Goal: Information Seeking & Learning: Check status

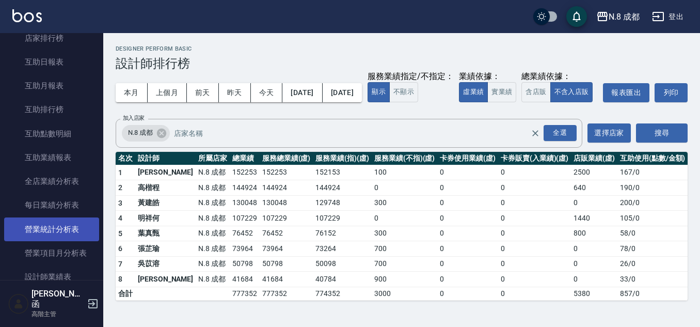
scroll to position [431, 0]
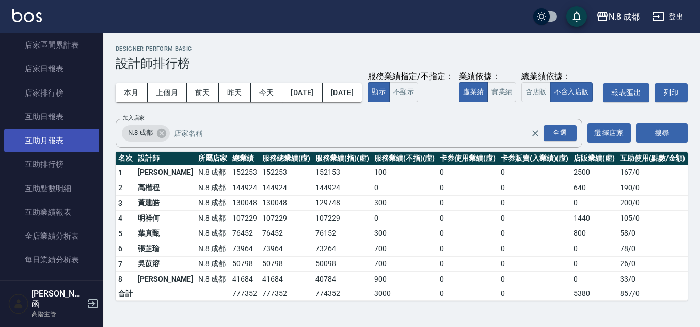
click at [71, 139] on link "互助月報表" at bounding box center [51, 141] width 95 height 24
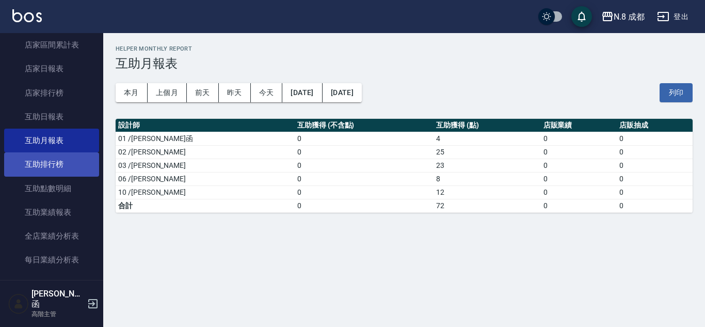
click at [71, 156] on link "互助排行榜" at bounding box center [51, 164] width 95 height 24
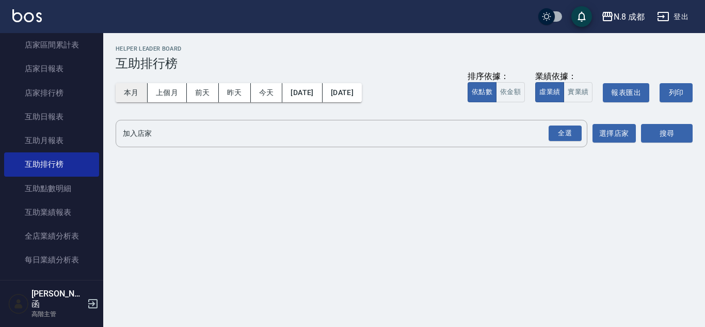
click at [137, 96] on button "本月" at bounding box center [132, 92] width 32 height 19
click at [562, 135] on div "全選" at bounding box center [565, 133] width 33 height 16
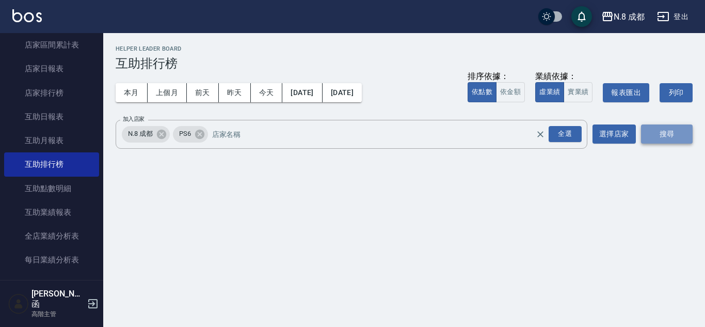
click at [669, 139] on button "搜尋" at bounding box center [667, 133] width 52 height 19
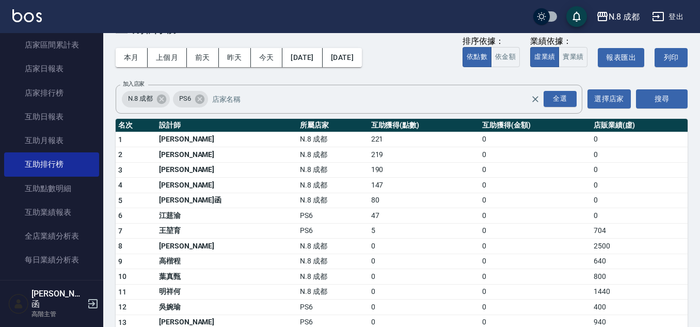
scroll to position [52, 0]
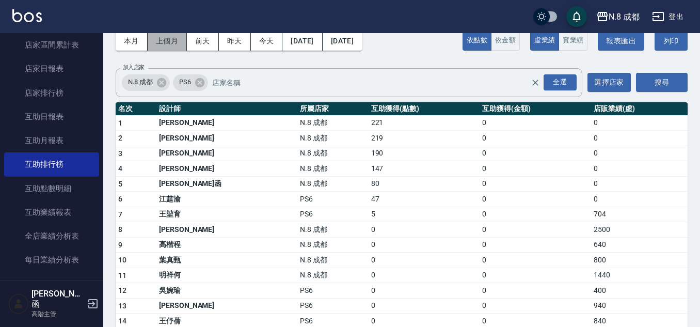
click at [152, 49] on button "上個月" at bounding box center [167, 40] width 39 height 19
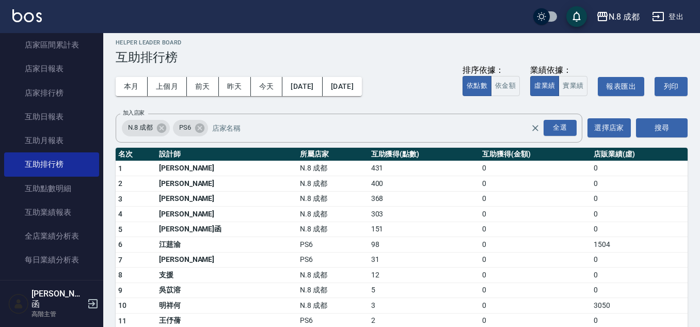
scroll to position [1, 0]
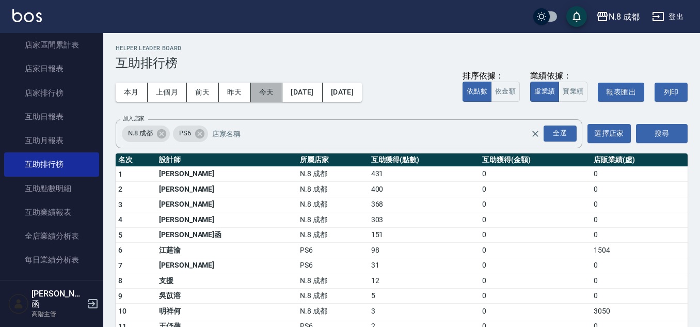
click at [253, 94] on button "今天" at bounding box center [267, 92] width 32 height 19
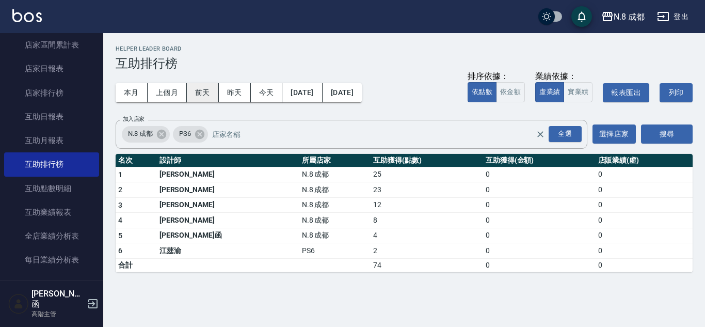
click at [210, 94] on button "前天" at bounding box center [203, 92] width 32 height 19
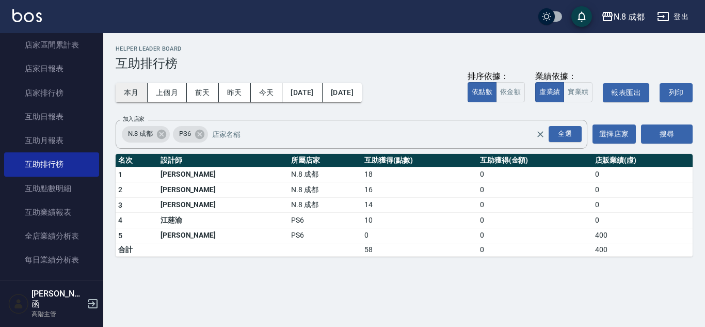
drag, startPoint x: 133, startPoint y: 93, endPoint x: 137, endPoint y: 101, distance: 9.0
click at [133, 101] on button "本月" at bounding box center [132, 92] width 32 height 19
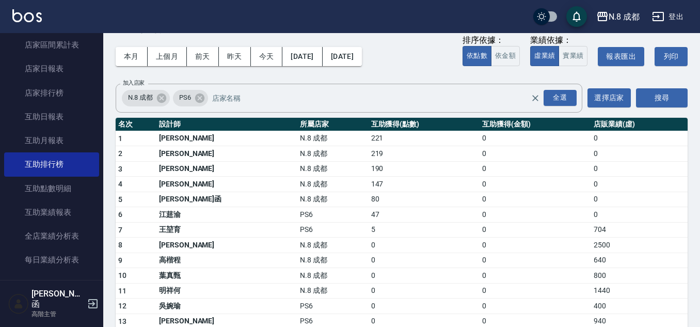
scroll to position [94, 0]
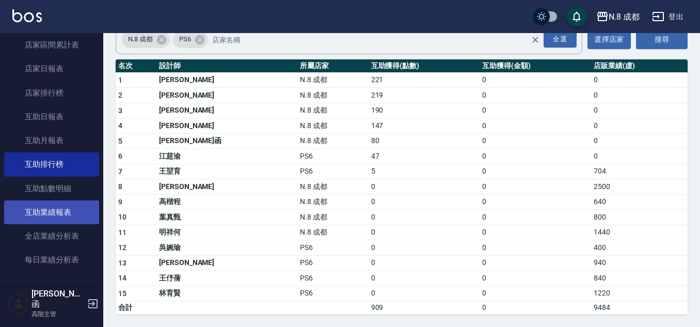
click at [88, 202] on link "互助業績報表" at bounding box center [51, 212] width 95 height 24
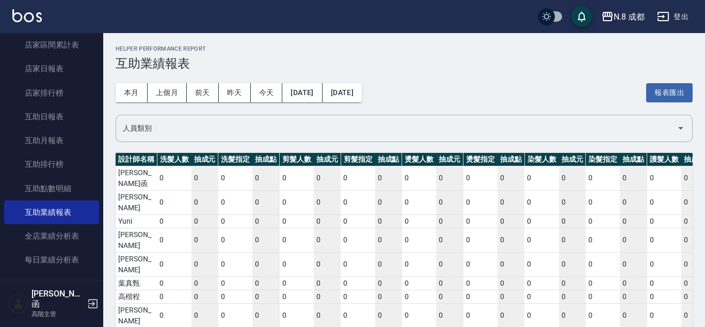
drag, startPoint x: 202, startPoint y: 295, endPoint x: 0, endPoint y: -45, distance: 395.6
click at [0, 0] on html "N.8 成都 登出 櫃檯作業 打帳單 帳單列表 掛單列表 座位開單 營業儀表板 現金收支登錄 高階收支登錄 材料自購登錄 每日結帳 排班表 現場電腦打卡 掃碼…" at bounding box center [352, 189] width 705 height 379
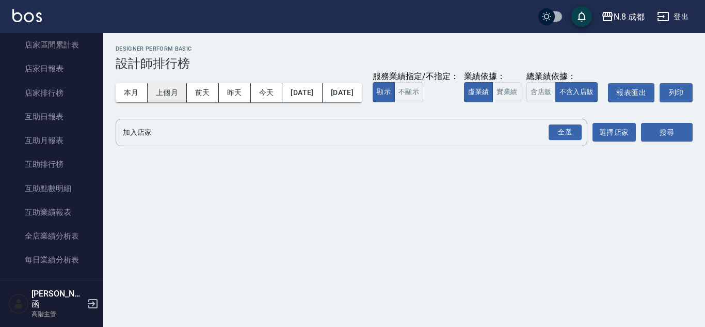
drag, startPoint x: 136, startPoint y: 89, endPoint x: 179, endPoint y: 96, distance: 43.4
click at [136, 89] on button "本月" at bounding box center [132, 92] width 32 height 19
click at [557, 140] on div "全選" at bounding box center [565, 132] width 33 height 16
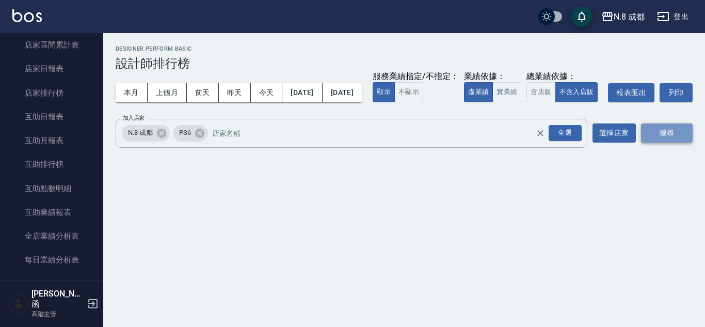
click at [683, 142] on button "搜尋" at bounding box center [667, 132] width 52 height 19
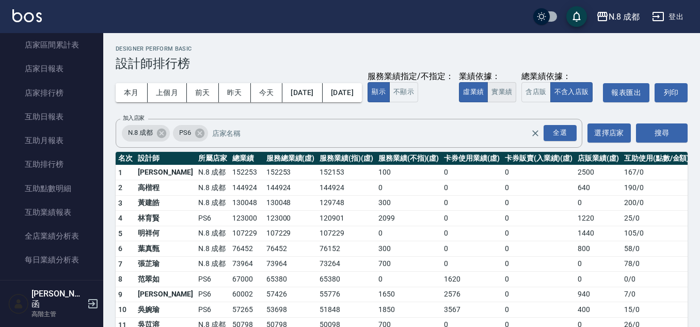
click at [487, 102] on button "實業績" at bounding box center [501, 92] width 29 height 20
